Goal: Find specific page/section: Find specific page/section

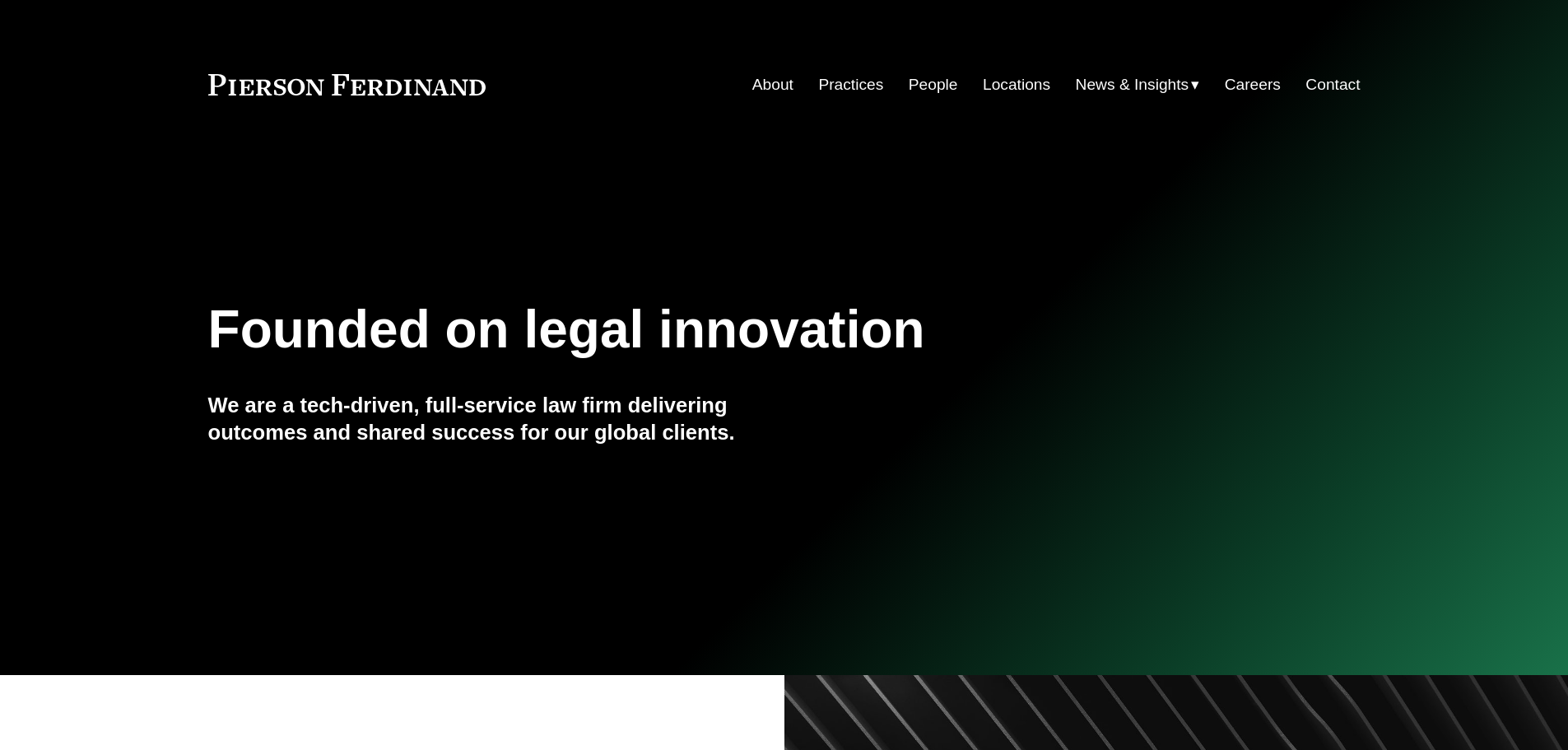
click at [939, 87] on link "People" at bounding box center [934, 84] width 49 height 31
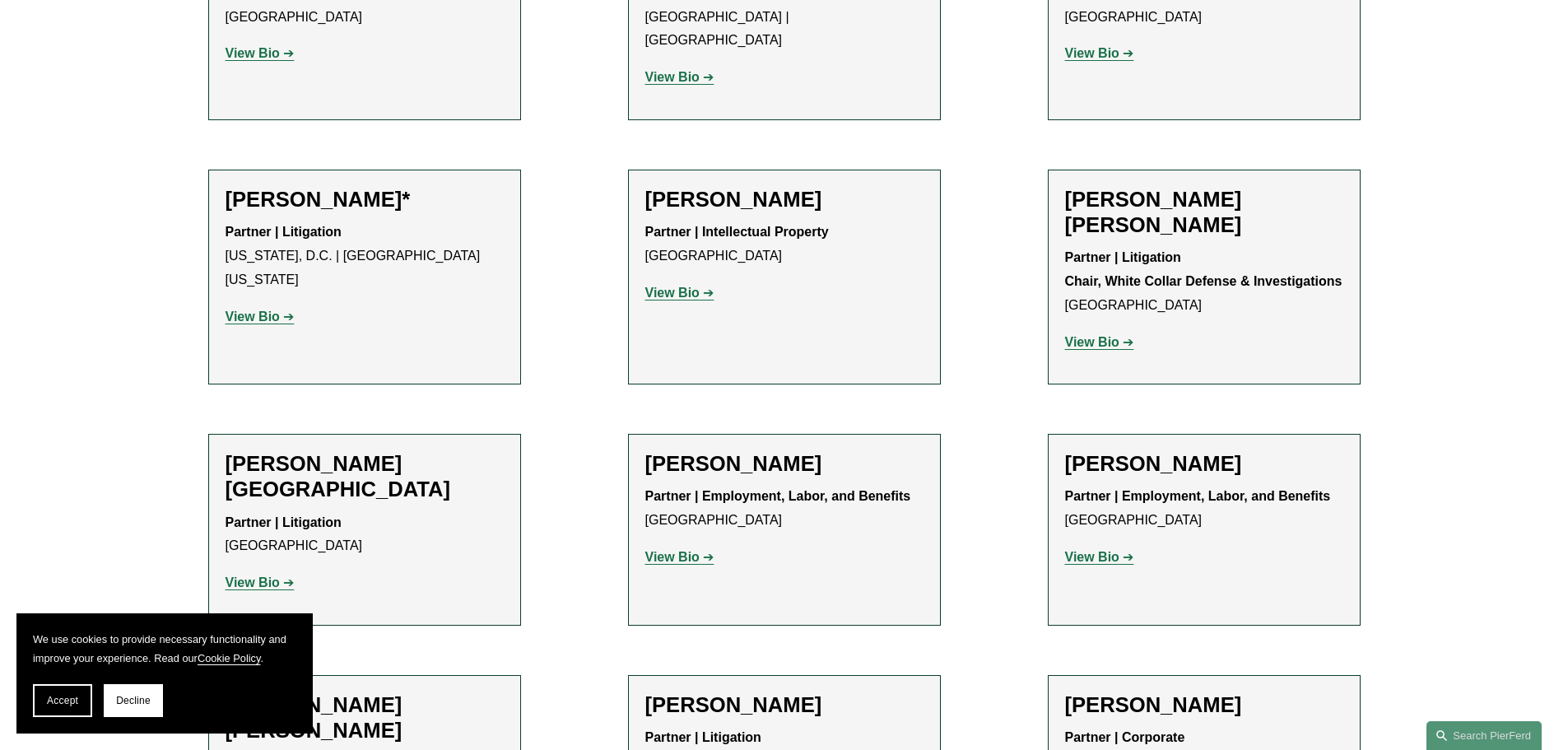
scroll to position [9967, 0]
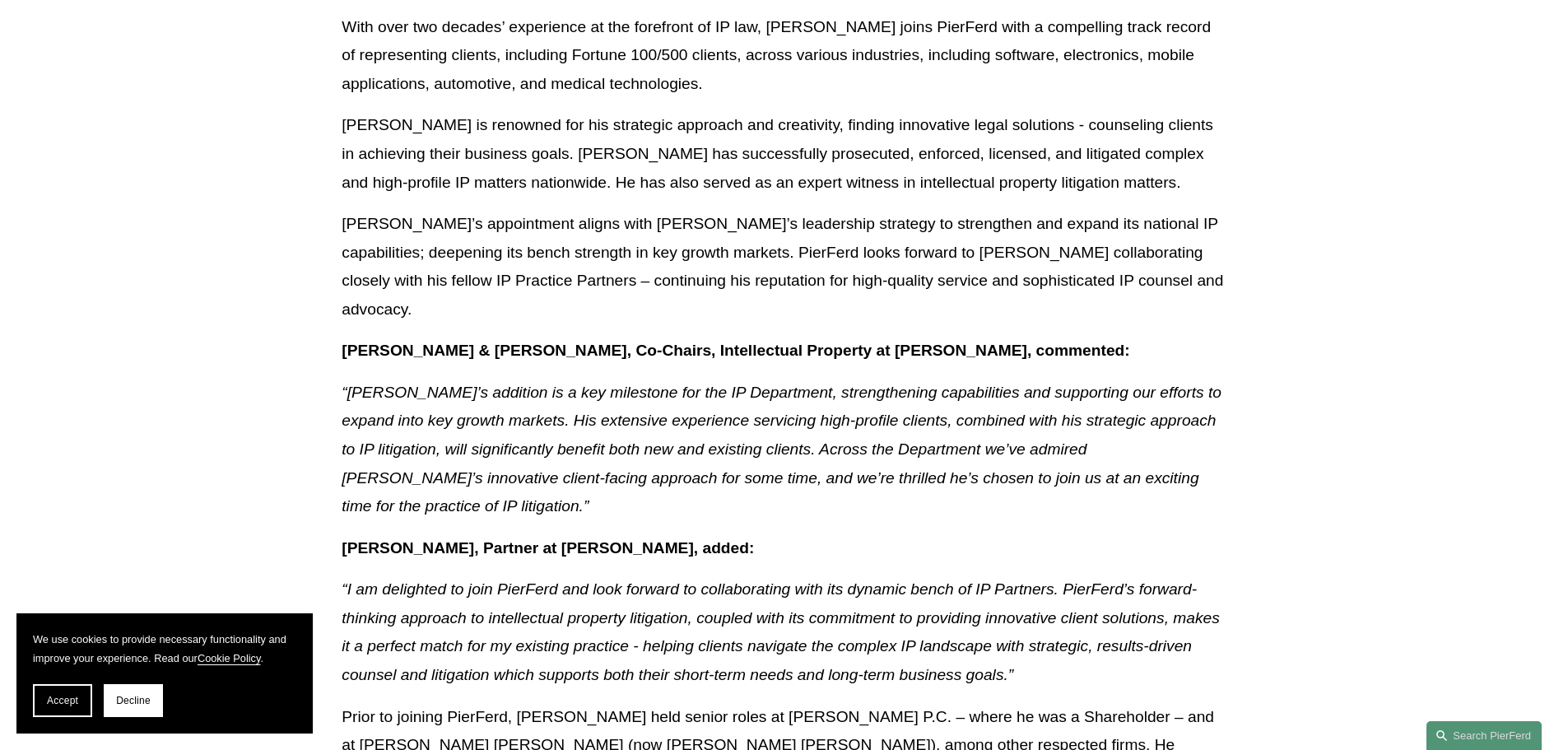
scroll to position [494, 0]
